Goal: Task Accomplishment & Management: Manage account settings

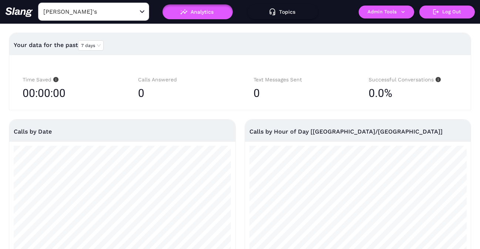
click at [85, 13] on input "[PERSON_NAME]'s" at bounding box center [81, 11] width 81 height 11
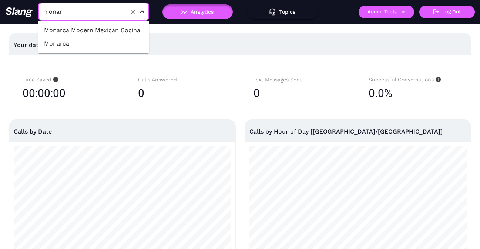
type input "monarc"
click at [82, 44] on li "Monarca" at bounding box center [93, 43] width 111 height 13
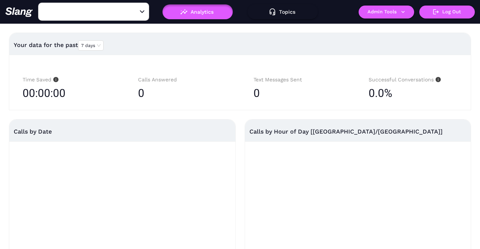
type input "Monarca"
click at [369, 10] on button "Admin Tools" at bounding box center [385, 12] width 55 height 13
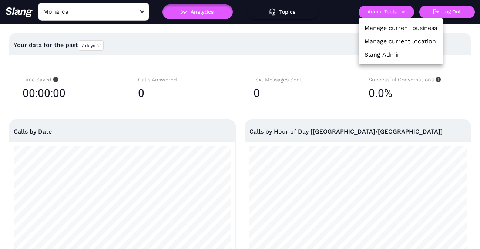
click at [395, 38] on link "Manage current location" at bounding box center [399, 41] width 71 height 9
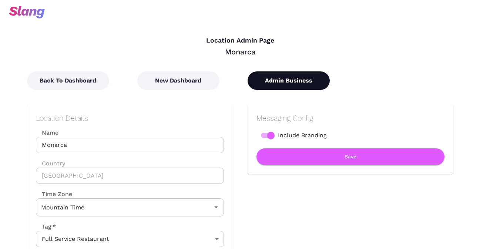
click at [280, 82] on button "Admin Business" at bounding box center [288, 80] width 82 height 18
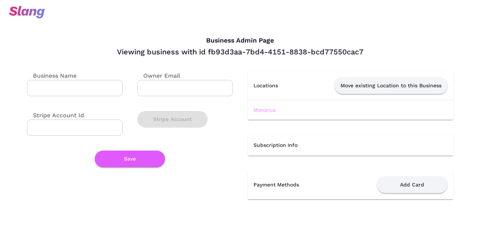
click at [264, 110] on link "Monarca" at bounding box center [264, 110] width 22 height 6
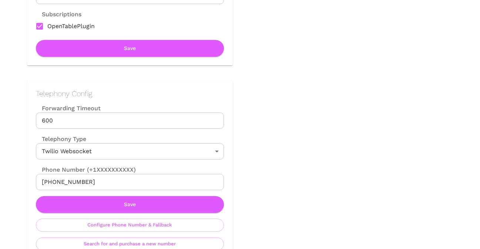
scroll to position [319, 0]
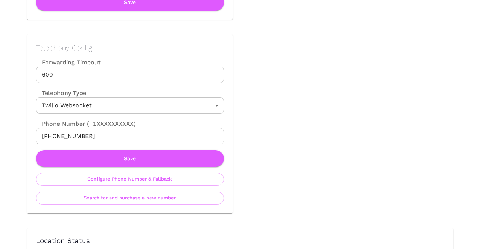
click at [125, 135] on input "[PHONE_NUMBER]" at bounding box center [130, 136] width 188 height 16
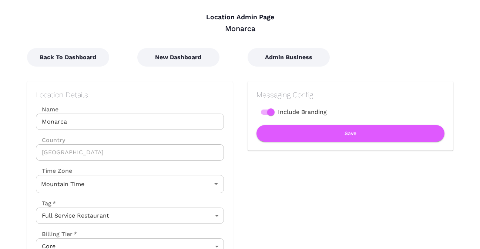
scroll to position [0, 0]
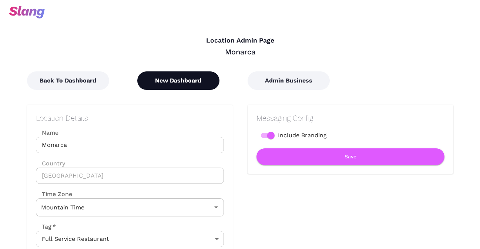
click at [183, 83] on button "New Dashboard" at bounding box center [178, 80] width 82 height 18
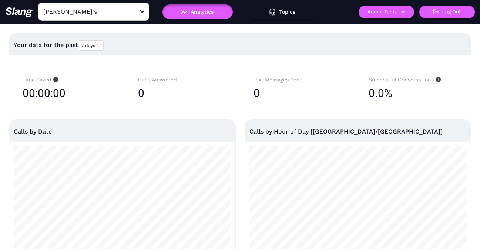
click at [95, 15] on input "[PERSON_NAME]'s" at bounding box center [81, 11] width 81 height 11
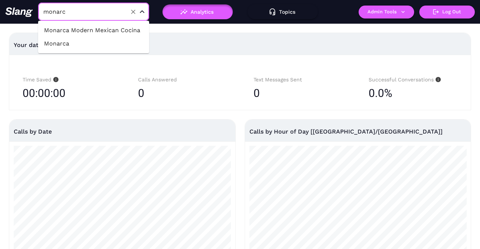
type input "monarca"
click at [112, 31] on li "Monarca Modern Mexican Cocina" at bounding box center [93, 30] width 111 height 13
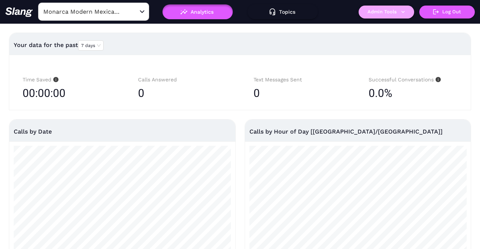
click at [391, 14] on button "Admin Tools" at bounding box center [385, 12] width 55 height 13
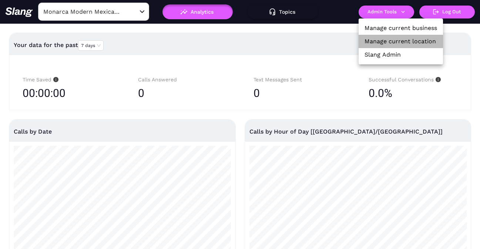
click at [388, 39] on link "Manage current location" at bounding box center [399, 41] width 71 height 9
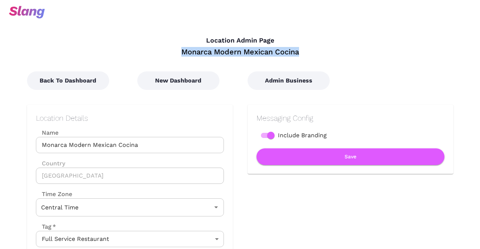
drag, startPoint x: 182, startPoint y: 52, endPoint x: 308, endPoint y: 50, distance: 126.1
click at [308, 50] on div "Monarca Modern Mexican Cocina" at bounding box center [240, 52] width 426 height 10
copy div "Monarca Modern Mexican Cocina"
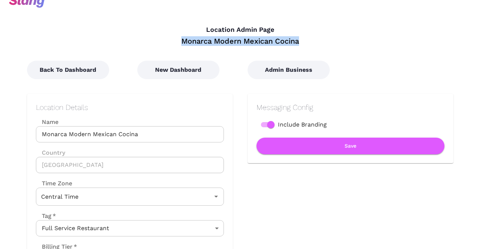
scroll to position [12, 0]
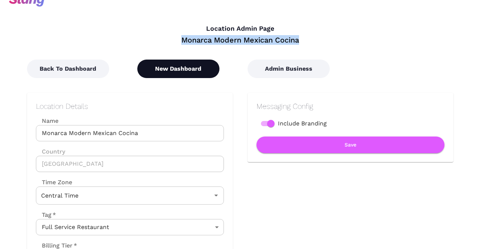
click at [189, 67] on button "New Dashboard" at bounding box center [178, 69] width 82 height 18
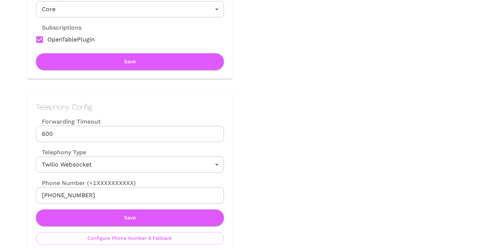
scroll to position [289, 0]
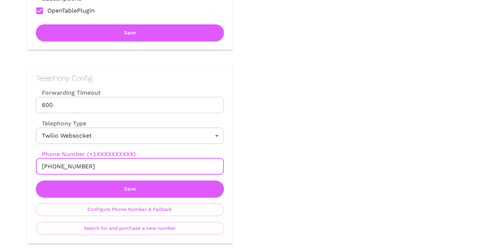
click at [149, 169] on input "[PHONE_NUMBER]" at bounding box center [130, 166] width 188 height 16
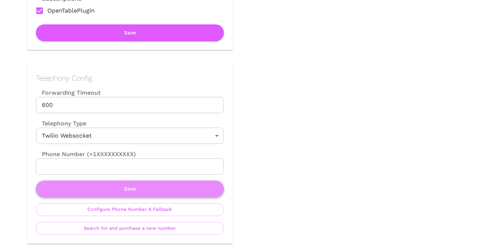
click at [151, 191] on button "Save" at bounding box center [130, 188] width 188 height 17
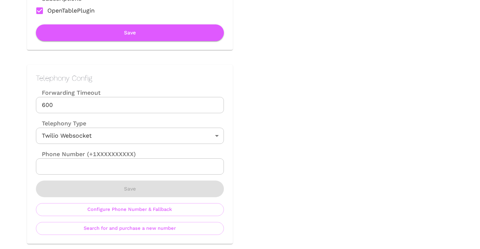
scroll to position [0, 0]
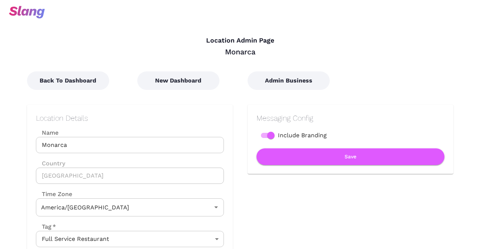
type input "Mountain Time"
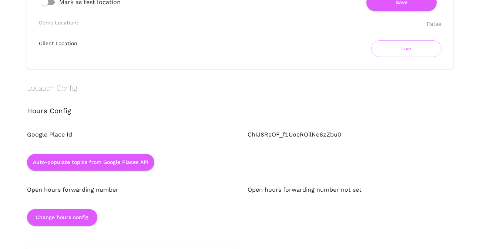
scroll to position [617, 0]
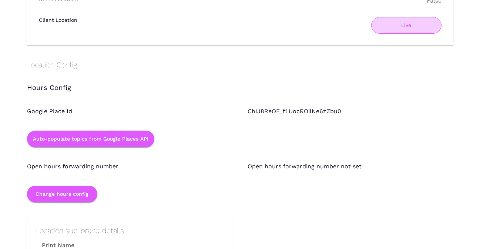
click at [381, 30] on button "Live" at bounding box center [406, 25] width 70 height 17
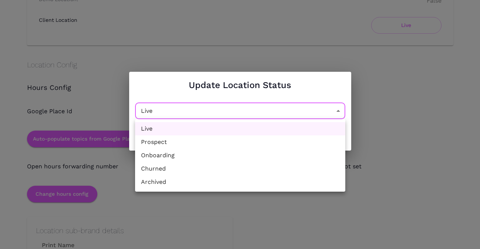
click at [184, 167] on li "Churned" at bounding box center [240, 168] width 210 height 13
type input "Churned"
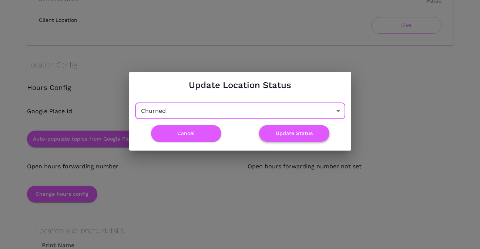
click at [283, 130] on button "Update Status" at bounding box center [294, 133] width 70 height 17
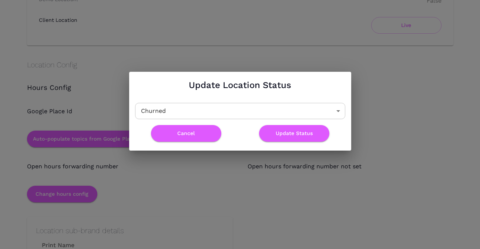
scroll to position [0, 0]
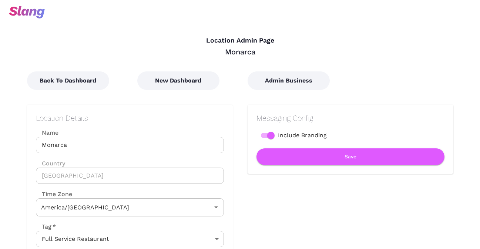
type input "Mountain Time"
